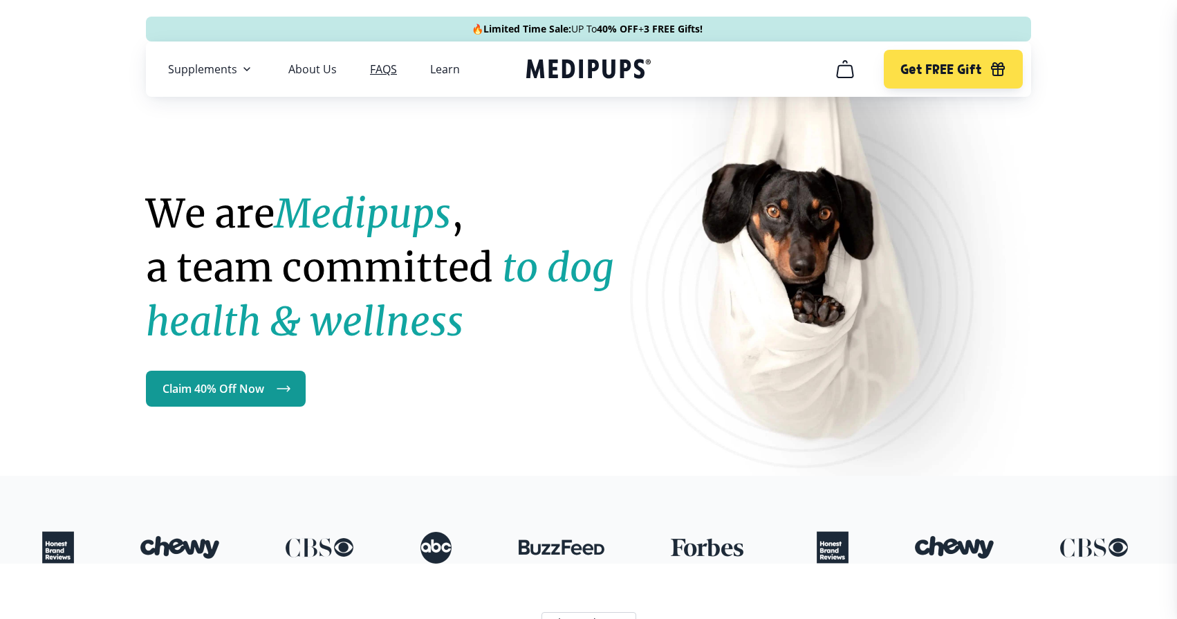
click at [378, 73] on link "FAQS" at bounding box center [383, 69] width 27 height 14
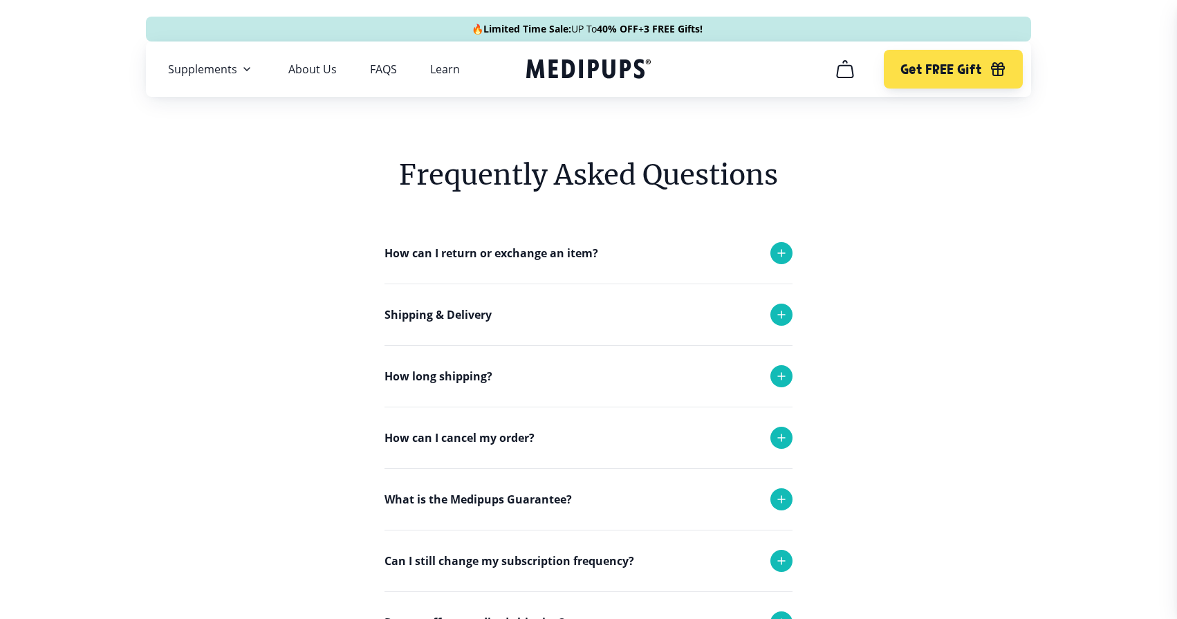
click at [480, 378] on p "How long shipping?" at bounding box center [439, 376] width 108 height 17
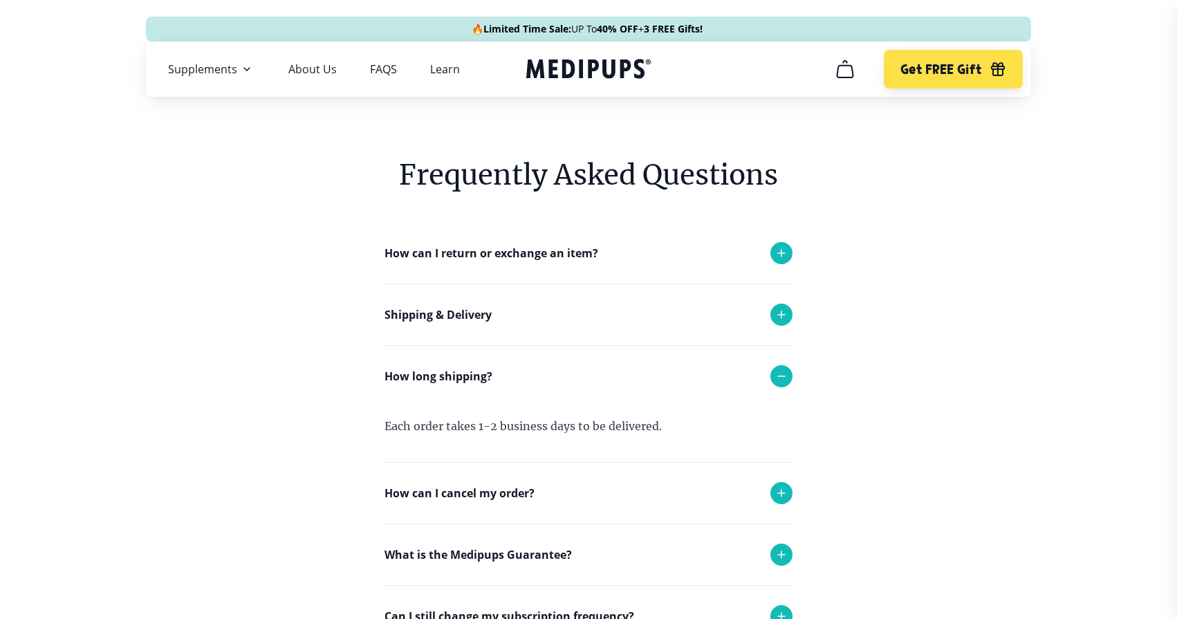
click at [711, 390] on div "How long shipping?" at bounding box center [589, 376] width 408 height 61
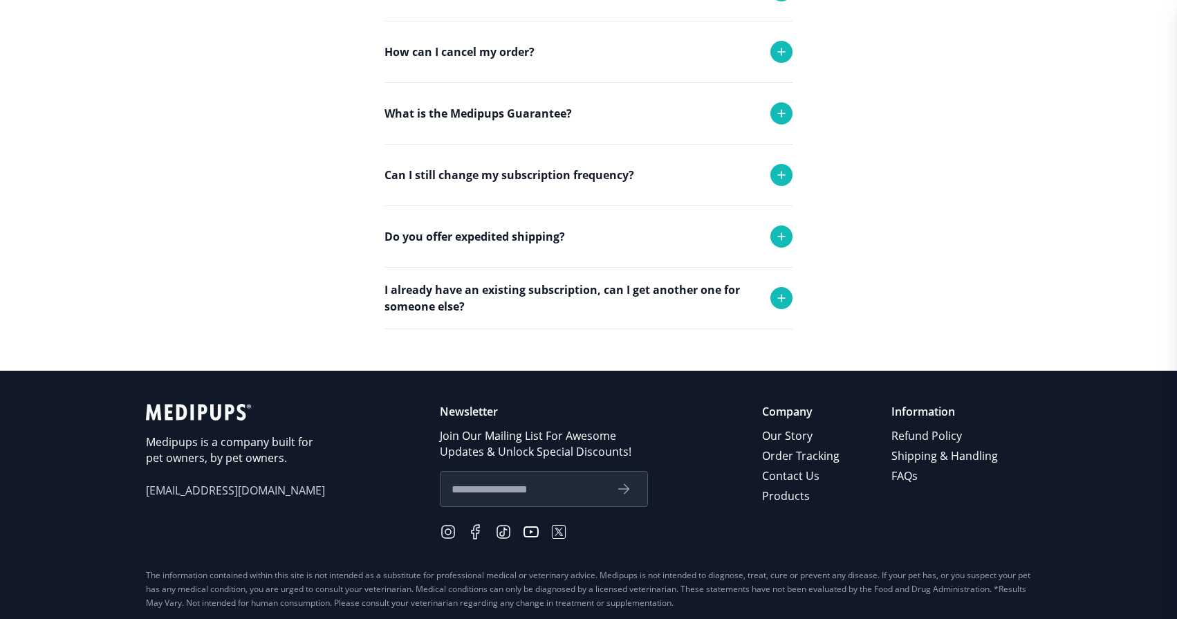
scroll to position [387, 0]
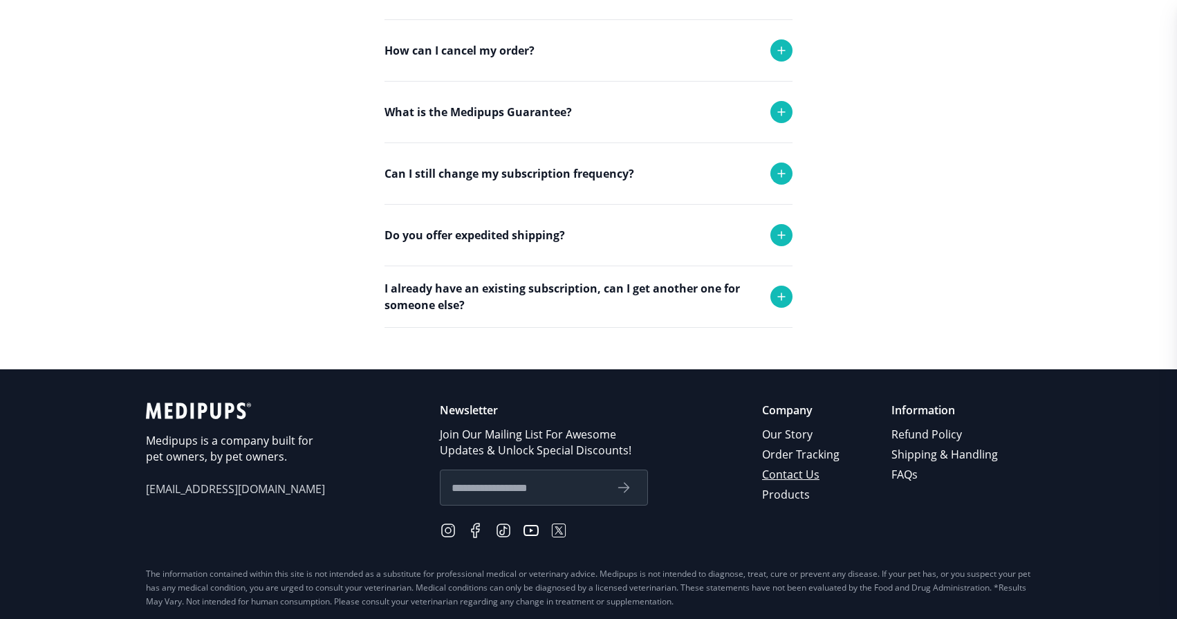
click at [787, 470] on link "Contact Us" at bounding box center [802, 475] width 80 height 20
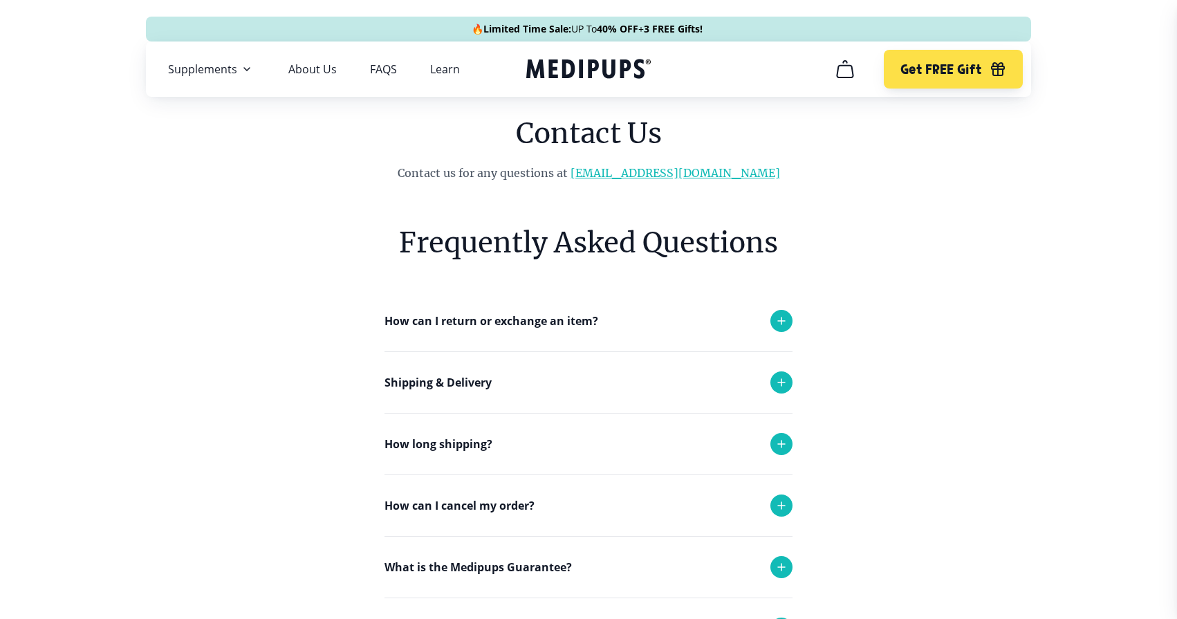
click at [663, 173] on link "[EMAIL_ADDRESS][DOMAIN_NAME]" at bounding box center [676, 173] width 210 height 14
